Goal: Find specific page/section: Find specific page/section

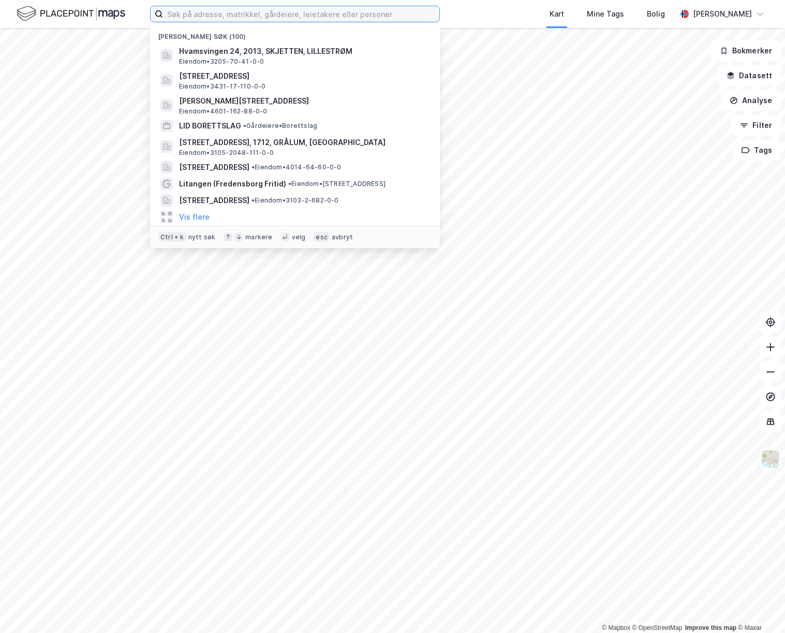
click at [244, 14] on input at bounding box center [301, 14] width 276 height 16
type input "hvamsvingen 24"
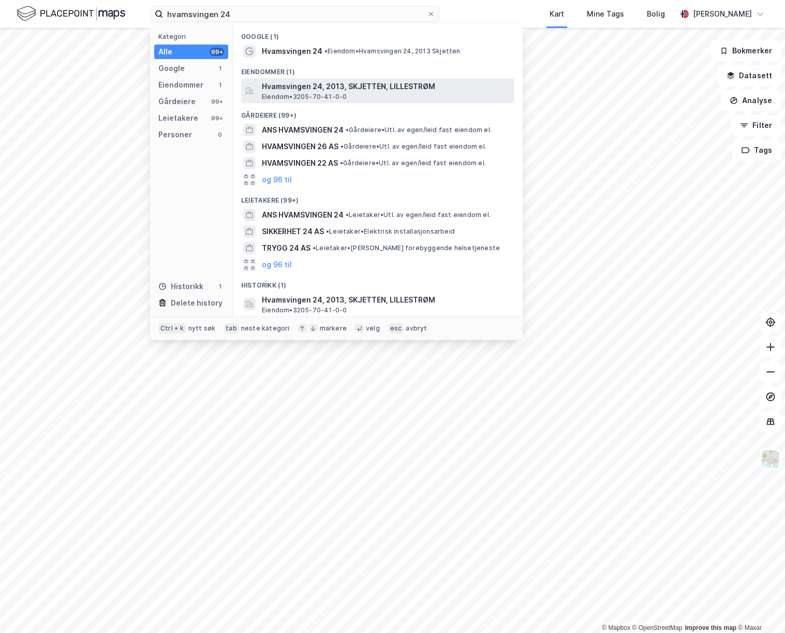
click at [378, 88] on span "Hvamsvingen 24, 2013, SKJETTEN, LILLESTRØM" at bounding box center [386, 86] width 248 height 12
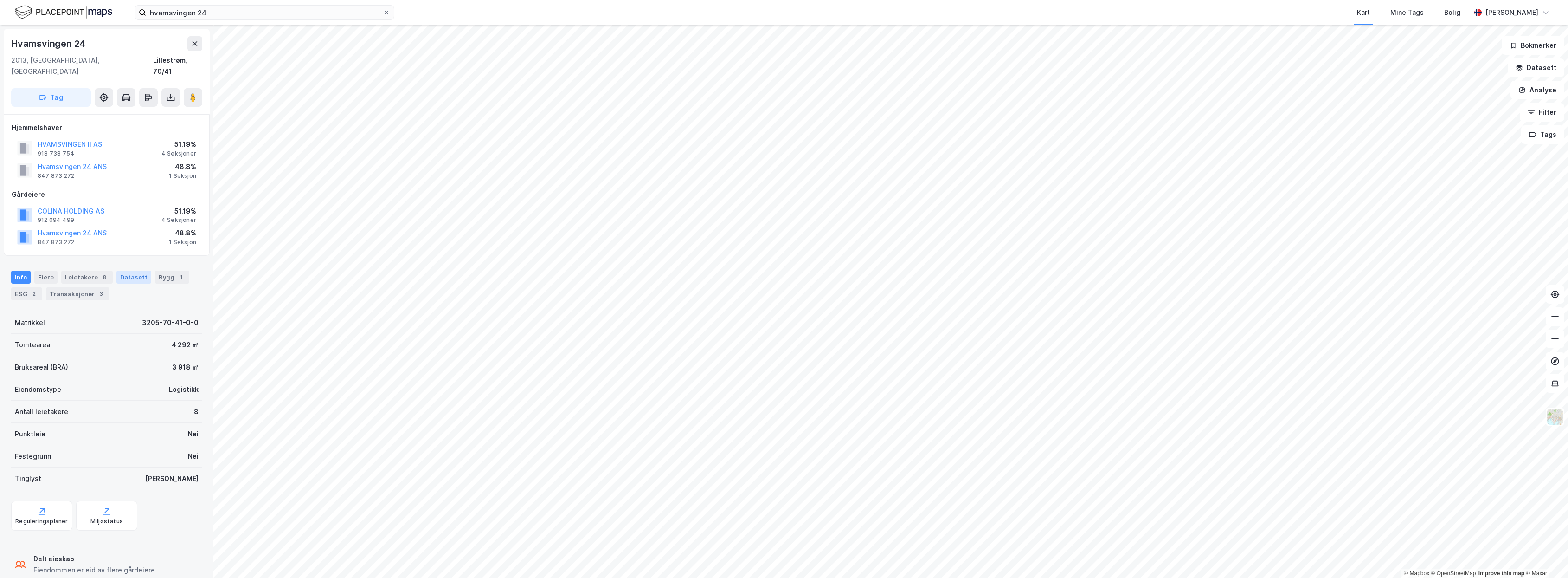
click at [126, 271] on div "Datasett" at bounding box center [134, 277] width 35 height 13
